Goal: Information Seeking & Learning: Check status

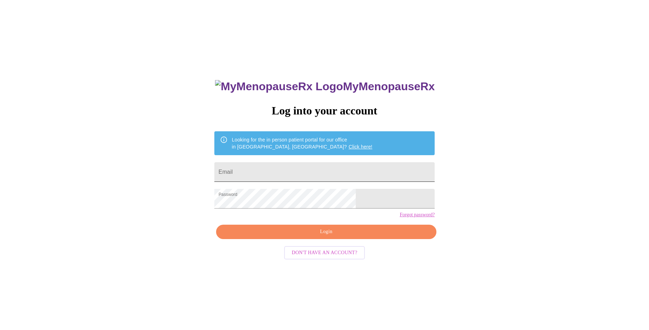
click at [334, 174] on input "Email" at bounding box center [324, 172] width 220 height 20
type input "annekruckenberg@gmail.com"
click at [312, 239] on button "Login" at bounding box center [326, 231] width 220 height 14
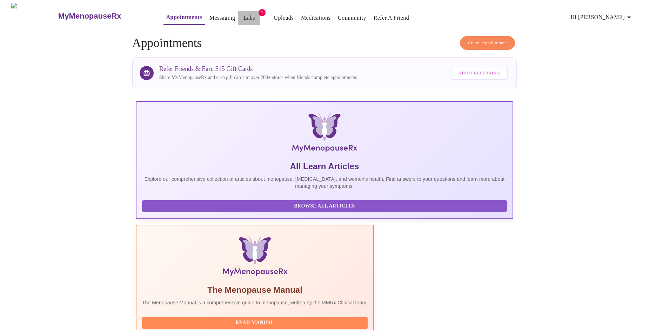
click at [243, 13] on link "Labs" at bounding box center [249, 18] width 12 height 10
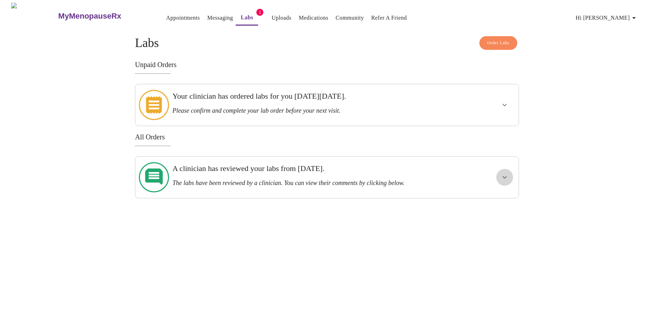
click at [505, 173] on icon "show more" at bounding box center [504, 177] width 8 height 8
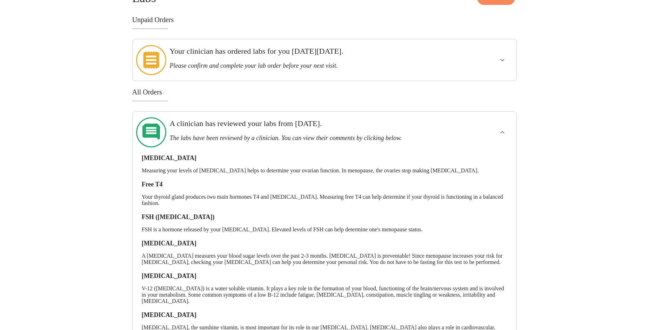
scroll to position [40, 0]
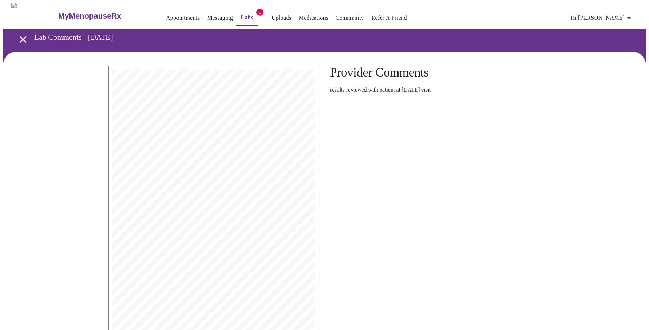
drag, startPoint x: 648, startPoint y: 71, endPoint x: 648, endPoint y: 133, distance: 61.7
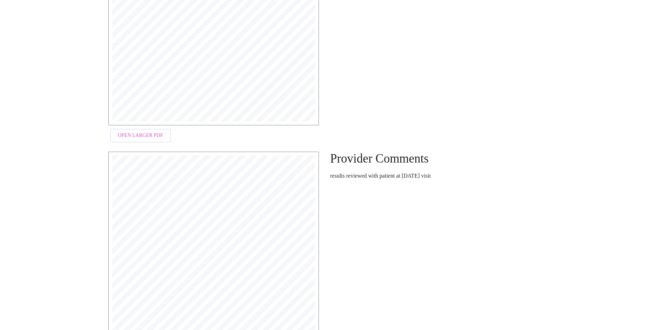
scroll to position [283, 0]
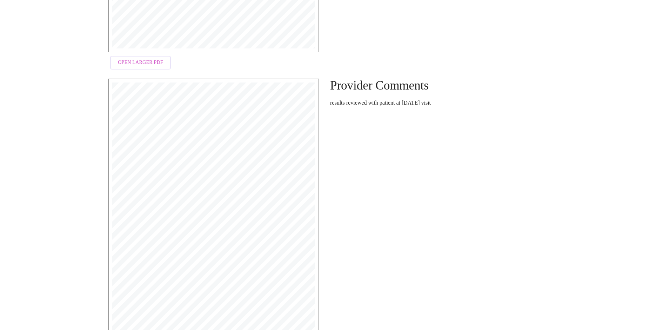
click at [129, 60] on span "Open Larger PDF" at bounding box center [140, 62] width 45 height 9
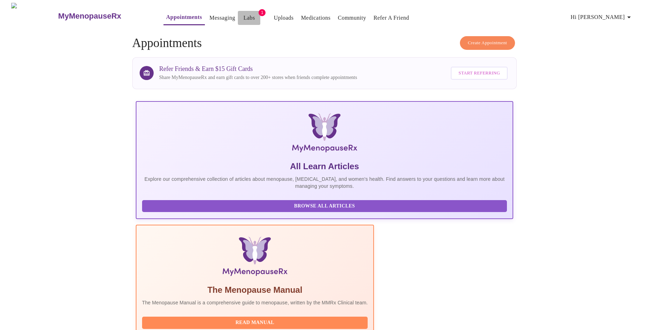
click at [243, 15] on link "Labs" at bounding box center [249, 18] width 12 height 10
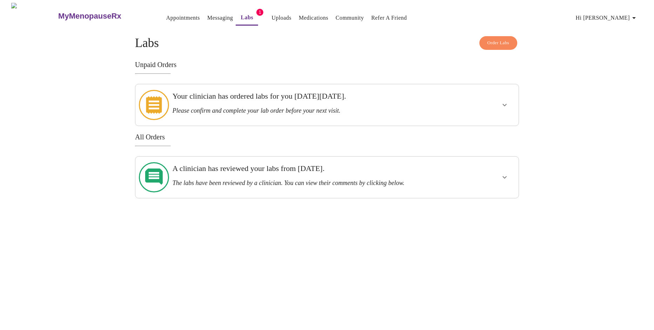
click at [504, 173] on icon "show more" at bounding box center [504, 177] width 8 height 8
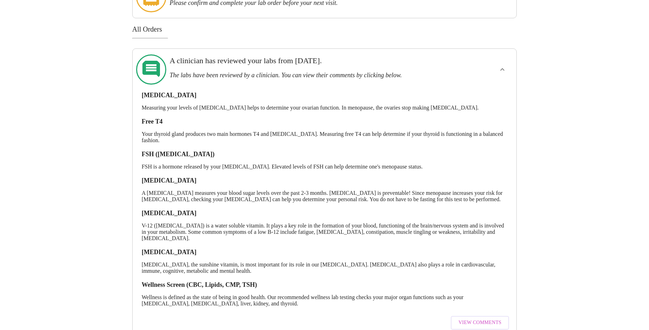
scroll to position [128, 0]
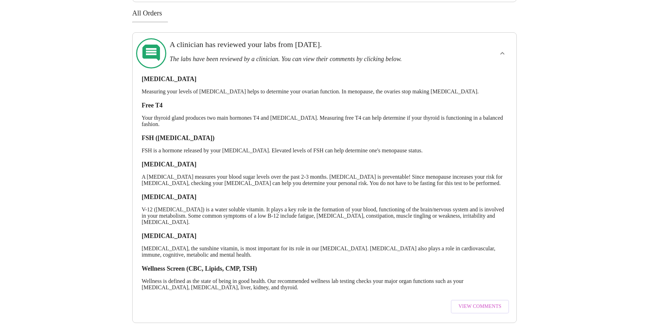
click at [464, 302] on span "View Comments" at bounding box center [479, 306] width 43 height 9
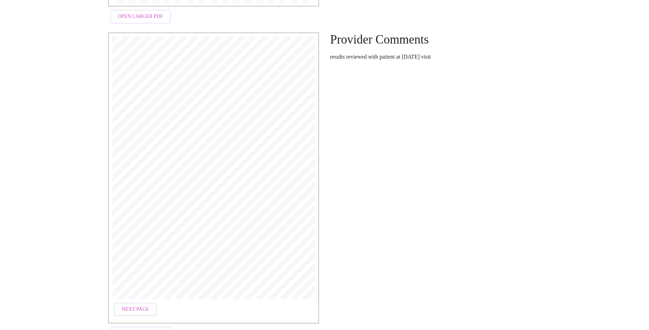
scroll to position [354, 0]
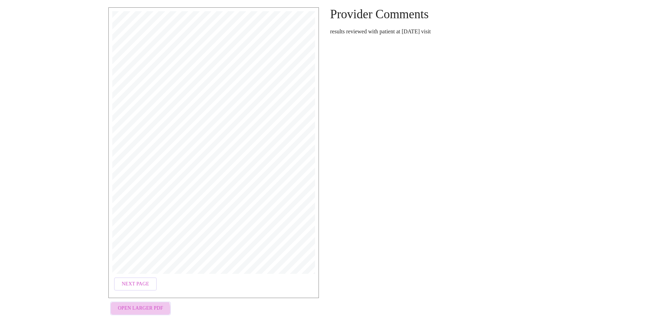
click at [130, 309] on span "Open Larger PDF" at bounding box center [140, 308] width 45 height 9
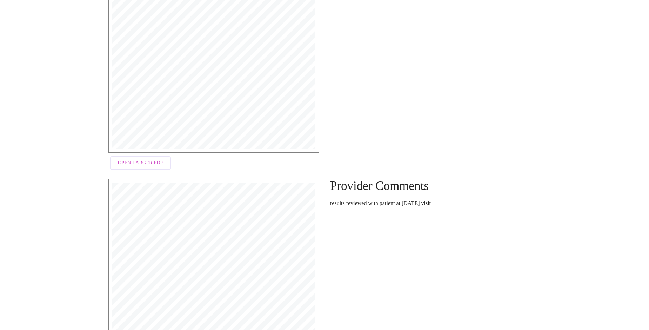
scroll to position [0, 0]
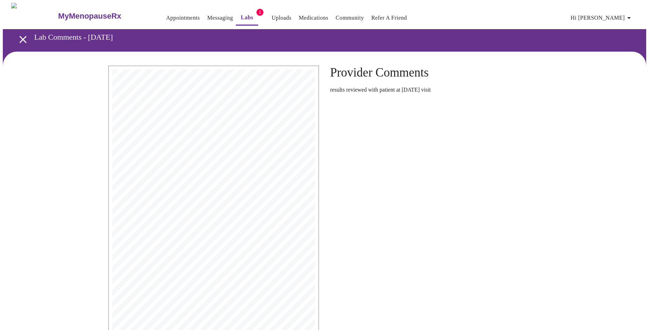
click at [166, 15] on link "Appointments" at bounding box center [183, 18] width 34 height 10
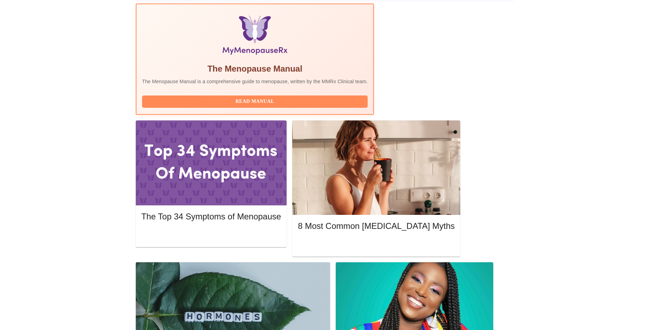
scroll to position [234, 0]
